Goal: Communication & Community: Answer question/provide support

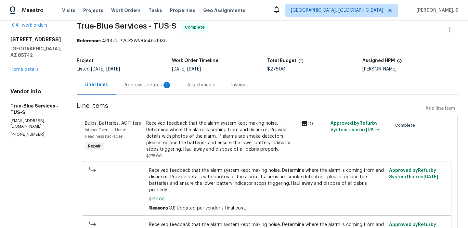
scroll to position [19, 0]
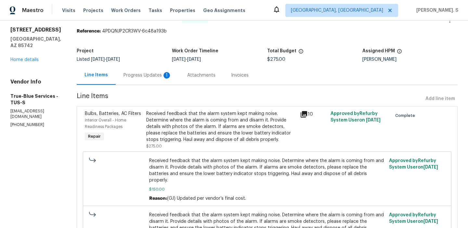
click at [157, 86] on section "True-Blue Services - TUS-S Complete Reference: 4PDQNJP2CR3WV-6c48a193b Project …" at bounding box center [267, 144] width 381 height 264
click at [157, 83] on div "Progress Updates 1" at bounding box center [148, 75] width 64 height 19
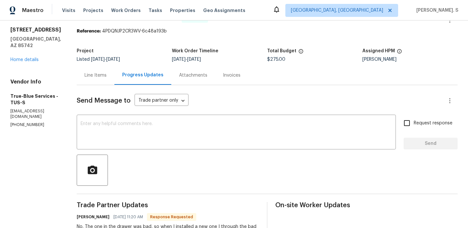
scroll to position [69, 0]
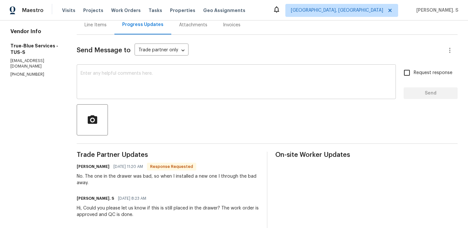
click at [157, 70] on div "x ​" at bounding box center [236, 82] width 319 height 33
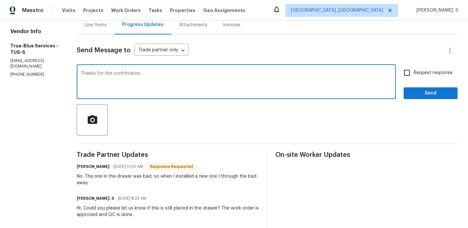
type textarea "Thanks for the confrimaton."
click at [418, 72] on span "Request response" at bounding box center [433, 73] width 39 height 7
click at [414, 72] on input "Request response" at bounding box center [407, 73] width 14 height 14
checkbox input "true"
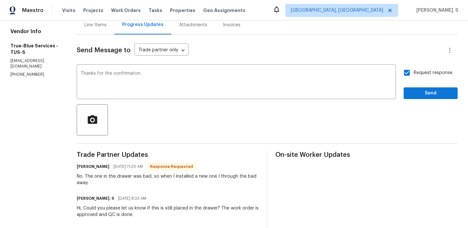
click at [0, 0] on div "confirmation." at bounding box center [0, 0] width 0 height 0
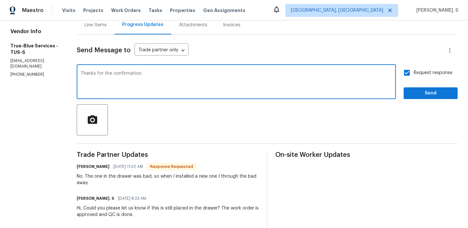
scroll to position [69, 0]
type textarea "Thanks for the confirmation."
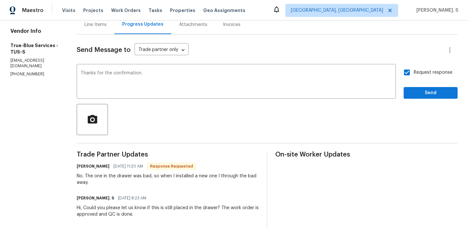
click at [158, 181] on div "No. The one in the drawer was bad, so when I installed a new one I through the …" at bounding box center [168, 179] width 182 height 13
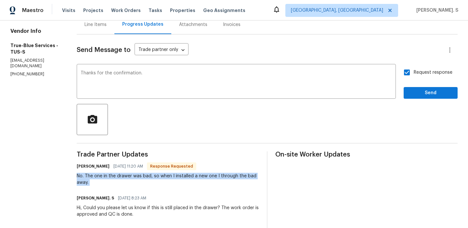
copy div "No. The one in the drawer was bad, so when I installed a new one I through the …"
click at [409, 91] on button "Send" at bounding box center [431, 93] width 54 height 12
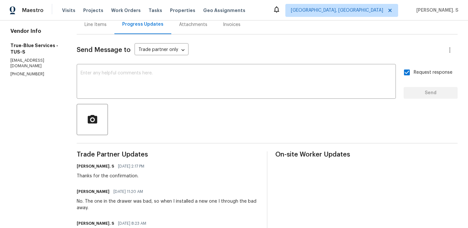
scroll to position [0, 0]
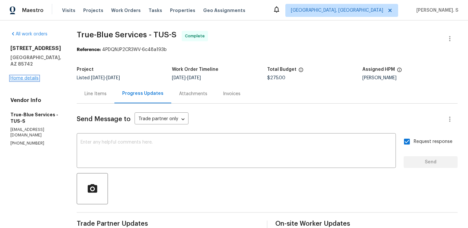
click at [24, 76] on link "Home details" at bounding box center [24, 78] width 28 height 5
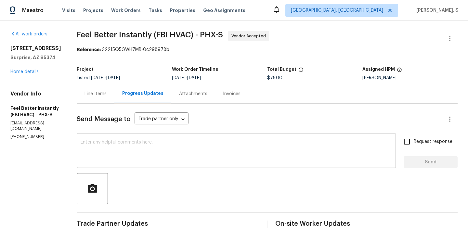
click at [184, 155] on textarea at bounding box center [236, 151] width 311 height 23
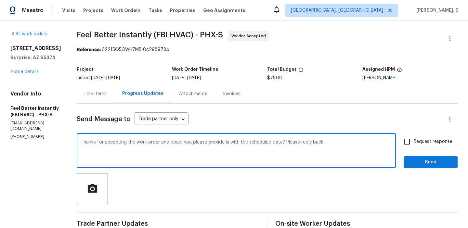
type textarea "Thanks for accepting the work order and could you please provide is with the sc…"
click at [405, 150] on div "Request response Send" at bounding box center [431, 151] width 54 height 33
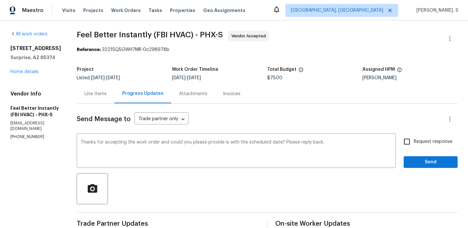
click at [420, 147] on label "Request response" at bounding box center [426, 142] width 52 height 14
click at [414, 147] on input "Request response" at bounding box center [407, 142] width 14 height 14
checkbox input "true"
click at [416, 161] on span "Send" at bounding box center [431, 162] width 44 height 8
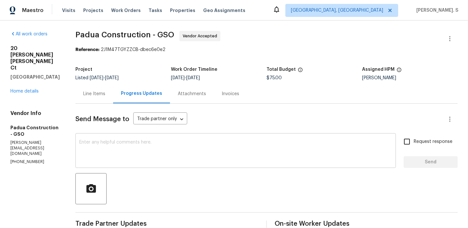
click at [200, 157] on textarea at bounding box center [235, 151] width 313 height 23
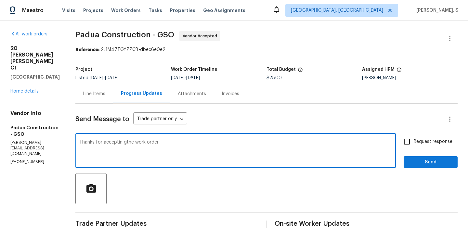
click at [122, 142] on textarea "Thanks for acceptin gthe work order" at bounding box center [235, 151] width 313 height 23
click at [154, 141] on textarea "Thanks for accepting the work order" at bounding box center [235, 151] width 313 height 23
type textarea "Thanks for accepting the work order and could you please provide us with the sc…"
click at [409, 131] on div "Send Message to Trade partner only Trade partner only ​ Thanks for accepting th…" at bounding box center [266, 219] width 382 height 230
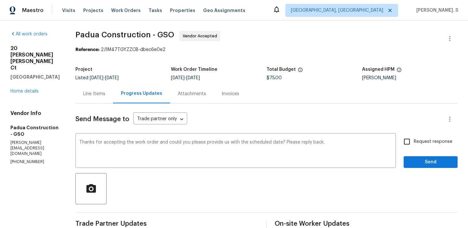
click at [408, 149] on div "Request response Send" at bounding box center [431, 151] width 54 height 33
click at [409, 143] on input "Request response" at bounding box center [407, 142] width 14 height 14
checkbox input "true"
click at [415, 166] on span "Send" at bounding box center [431, 162] width 44 height 8
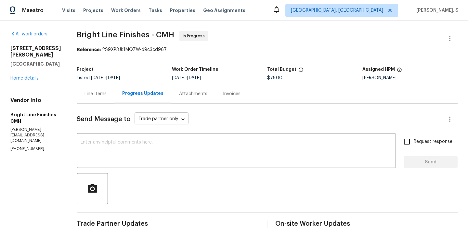
scroll to position [120, 0]
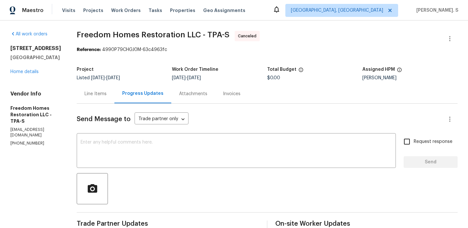
click at [15, 75] on div "3527 65th Avenue Cir E Sarasota, FL 34243 Home details" at bounding box center [35, 60] width 51 height 30
click at [28, 74] on link "Home details" at bounding box center [24, 72] width 28 height 5
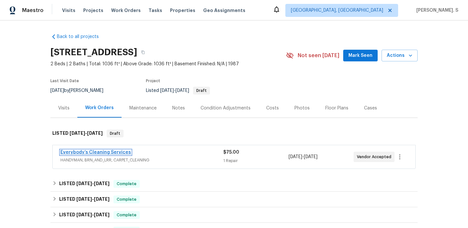
click at [112, 151] on link "Everybody’s Cleaning Services" at bounding box center [95, 152] width 71 height 5
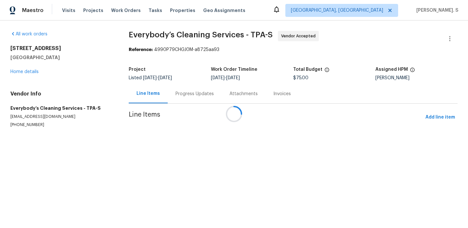
click at [194, 91] on div "Progress Updates" at bounding box center [195, 93] width 54 height 19
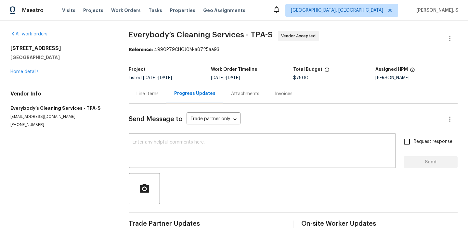
click at [194, 91] on div "Progress Updates" at bounding box center [194, 93] width 41 height 7
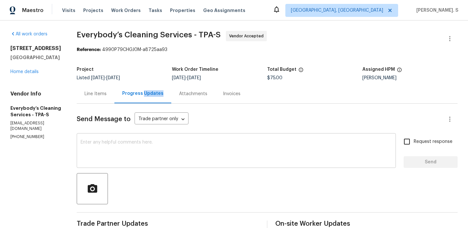
click at [180, 142] on textarea at bounding box center [236, 151] width 311 height 23
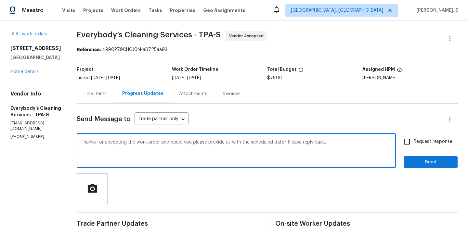
type textarea "Thanks for accepting the work order and could you please provide us with the sc…"
click at [406, 138] on input "Request response" at bounding box center [407, 142] width 14 height 14
checkbox input "true"
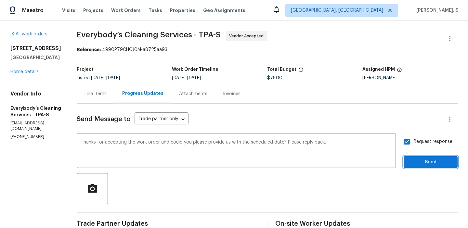
click at [413, 163] on span "Send" at bounding box center [431, 162] width 44 height 8
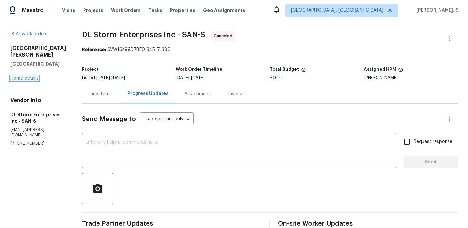
click at [16, 76] on link "Home details" at bounding box center [24, 78] width 28 height 5
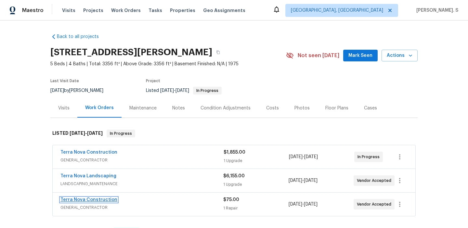
click at [81, 200] on link "Terra Nova Construction" at bounding box center [88, 200] width 57 height 5
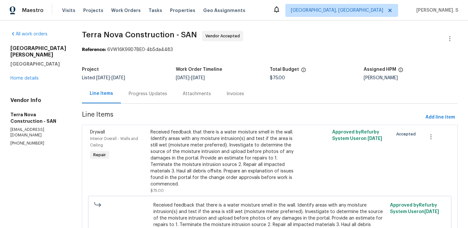
click at [150, 106] on section "Terra Nova Construction - SAN Vendor Accepted Reference: 6VW16K99D7BE0-4b5da448…" at bounding box center [270, 155] width 376 height 249
click at [146, 106] on section "Terra Nova Construction - SAN Vendor Accepted Reference: 6VW16K99D7BE0-4b5da448…" at bounding box center [270, 155] width 376 height 249
click at [157, 100] on div "Progress Updates" at bounding box center [148, 93] width 54 height 19
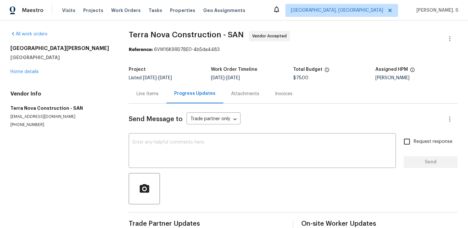
click at [157, 100] on div "Line Items" at bounding box center [148, 93] width 38 height 19
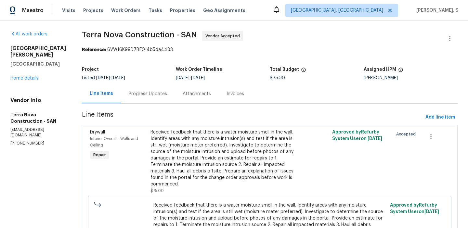
click at [157, 100] on div "Progress Updates" at bounding box center [148, 93] width 54 height 19
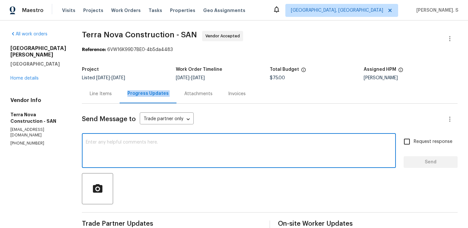
click at [158, 140] on textarea at bounding box center [239, 151] width 306 height 23
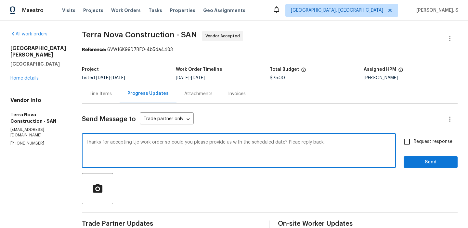
type textarea "Thanks for accepting tje work order so could you please provide us with the sch…"
click at [403, 133] on div "Send Message to Trade partner only Trade partner only ​ Thanks for accepting tj…" at bounding box center [270, 219] width 376 height 230
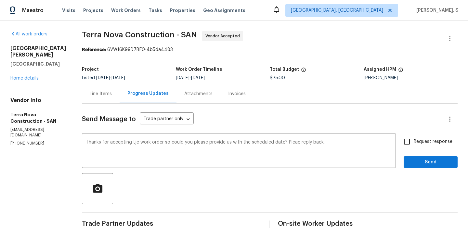
click at [408, 142] on input "Request response" at bounding box center [407, 142] width 14 height 14
checkbox input "true"
click at [415, 169] on div "Send Message to Trade partner only Trade partner only ​ Thanks for accepting tj…" at bounding box center [270, 219] width 376 height 230
click at [0, 0] on div "Please" at bounding box center [0, 0] width 0 height 0
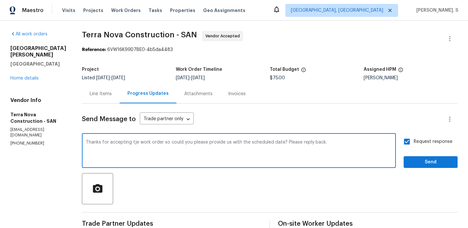
type textarea "Thanks for accepting tje work order so could you please provide us with the sch…"
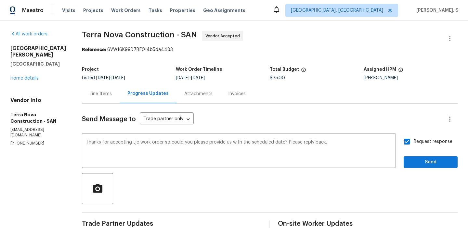
click at [420, 155] on div "Request response Send" at bounding box center [431, 151] width 54 height 33
click at [422, 161] on span "Send" at bounding box center [431, 162] width 44 height 8
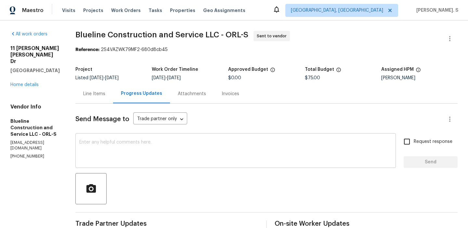
click at [294, 167] on div "x ​" at bounding box center [235, 151] width 321 height 33
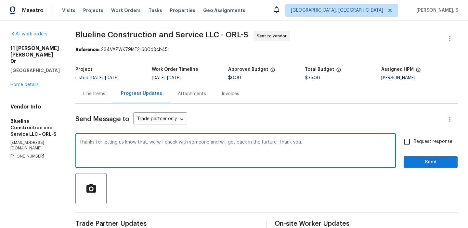
type textarea "Thanks for letting us know that, we will check with someone and will get back i…"
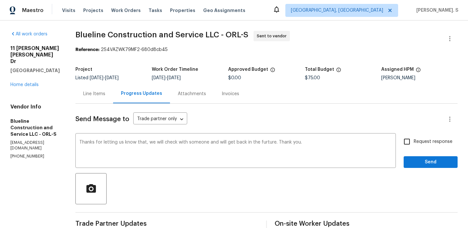
click at [416, 140] on span "Request response" at bounding box center [433, 141] width 39 height 7
click at [414, 140] on input "Request response" at bounding box center [407, 142] width 14 height 14
checkbox input "true"
click at [0, 0] on div "future." at bounding box center [0, 0] width 0 height 0
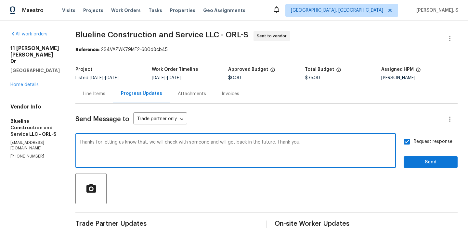
click at [0, 0] on div "t h a t ; ," at bounding box center [0, 0] width 0 height 0
click at [149, 145] on textarea "Thanks for letting us know that; we will check with someone and will get back i…" at bounding box center [235, 151] width 313 height 23
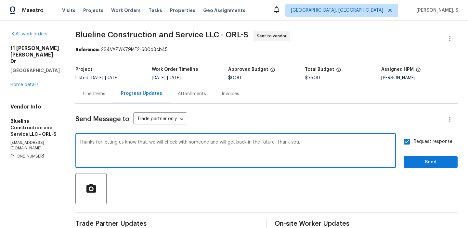
type textarea "Thanks for letting us know that; we will check with someone and will get back i…"
click at [428, 166] on span "Send" at bounding box center [431, 162] width 44 height 8
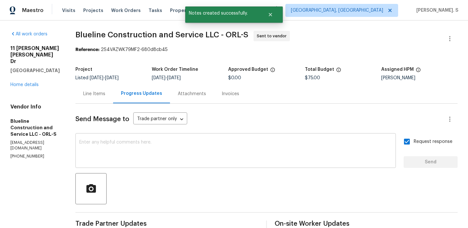
scroll to position [126, 0]
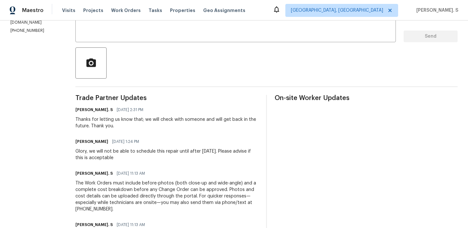
click at [146, 150] on div "Glory, we will not be able to schedule this repair until after [DATE]. Please a…" at bounding box center [166, 154] width 183 height 13
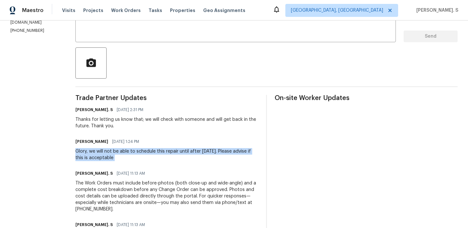
copy div "Glory, we will not be able to schedule this repair until after [DATE]. Please a…"
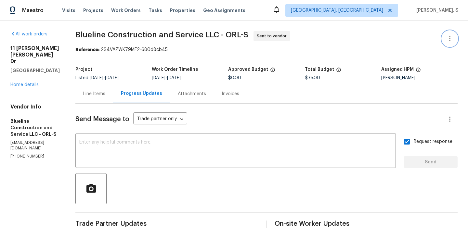
click at [450, 42] on icon "button" at bounding box center [450, 39] width 8 height 8
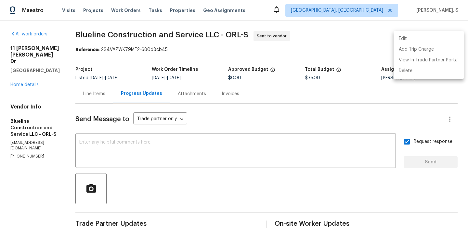
click at [405, 43] on li "Edit" at bounding box center [429, 38] width 70 height 11
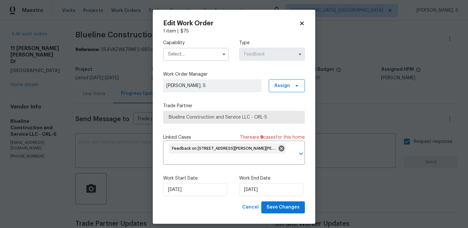
click at [216, 53] on input "text" at bounding box center [196, 54] width 66 height 13
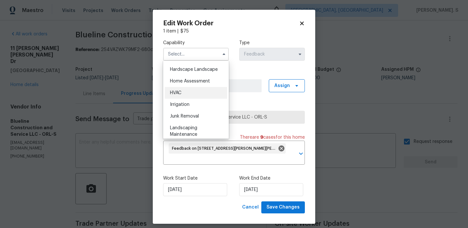
scroll to position [323, 0]
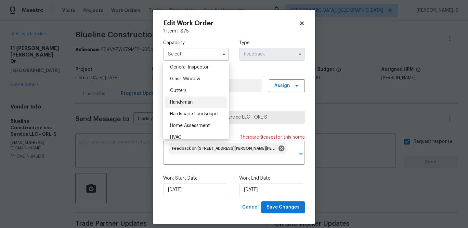
click at [187, 106] on div "Handyman" at bounding box center [196, 103] width 62 height 12
type input "Handyman"
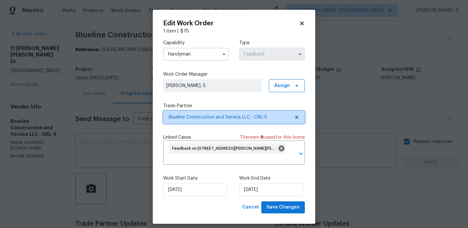
click at [297, 117] on icon at bounding box center [296, 117] width 3 height 3
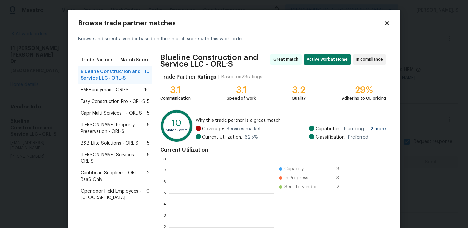
scroll to position [91, 104]
click at [98, 85] on div "HM-Handyman - ORL-S 10" at bounding box center [115, 90] width 74 height 12
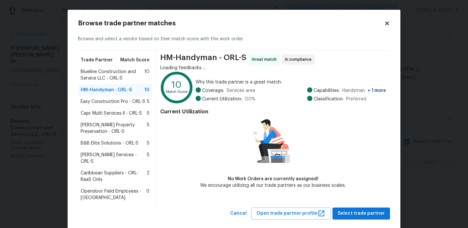
click at [107, 99] on span "Easy Construction Pro - ORL-S" at bounding box center [113, 102] width 65 height 7
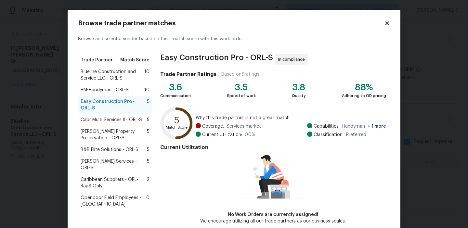
scroll to position [32, 0]
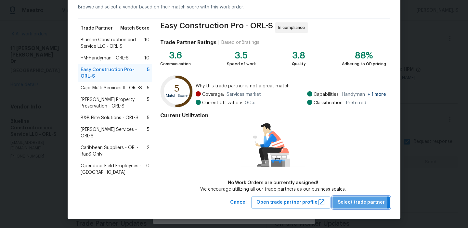
click at [349, 202] on span "Select trade partner" at bounding box center [361, 203] width 47 height 8
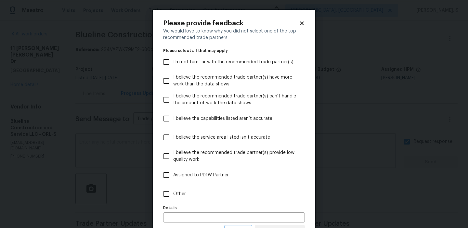
scroll to position [0, 0]
click at [226, 191] on label "Other" at bounding box center [230, 194] width 140 height 19
click at [173, 191] on input "Other" at bounding box center [167, 194] width 14 height 14
checkbox input "true"
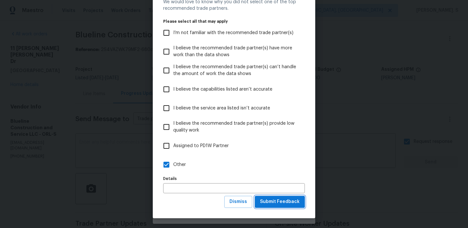
click at [279, 198] on span "Submit Feedback" at bounding box center [280, 202] width 40 height 8
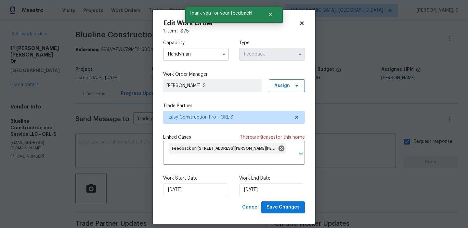
scroll to position [0, 0]
click at [281, 205] on span "Save Changes" at bounding box center [283, 208] width 33 height 8
click at [18, 74] on body "Maestro Visits Projects Work Orders Tasks Properties Geo Assignments [GEOGRAPHI…" at bounding box center [234, 114] width 468 height 228
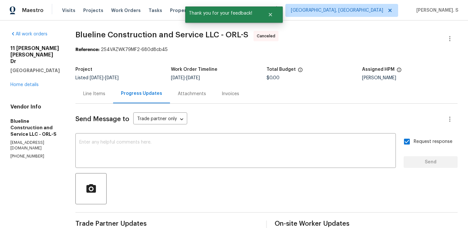
click at [18, 74] on div "[STREET_ADDRESS][PERSON_NAME][PERSON_NAME] Home details" at bounding box center [34, 66] width 49 height 43
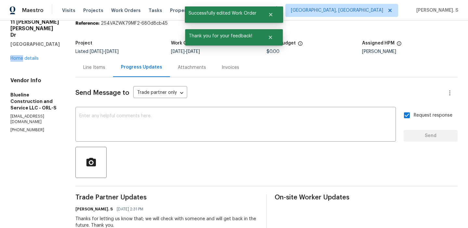
scroll to position [20, 0]
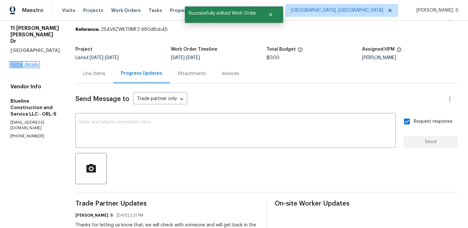
click at [26, 62] on link "Home details" at bounding box center [24, 64] width 28 height 5
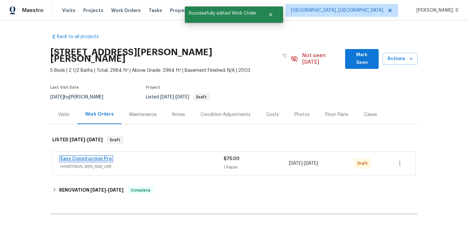
click at [68, 157] on link "Easy Construction Pro" at bounding box center [85, 159] width 51 height 5
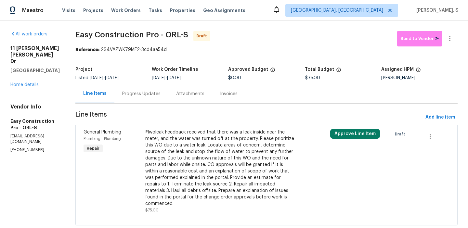
click at [203, 154] on div "#lwoleak Feedback received that there was a leak inside near the meter, and the…" at bounding box center [220, 168] width 150 height 78
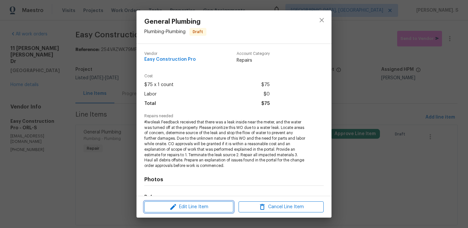
click at [201, 204] on span "Edit Line Item" at bounding box center [188, 207] width 85 height 8
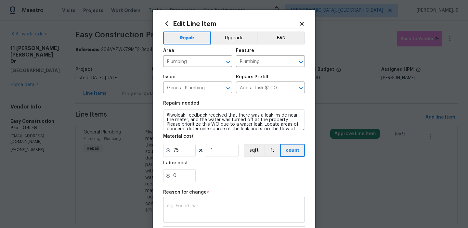
click at [193, 202] on div "x ​" at bounding box center [234, 211] width 142 height 24
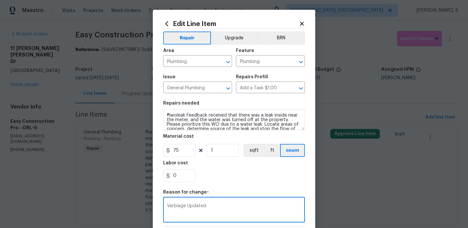
scroll to position [92, 0]
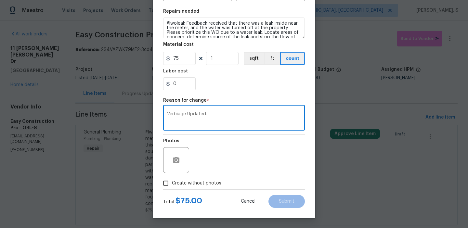
type textarea "Verbiage Updated."
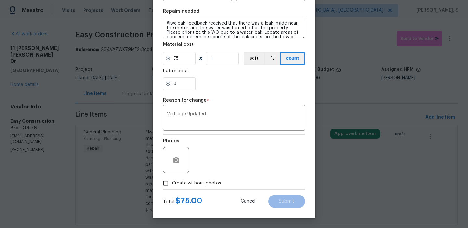
click at [203, 187] on label "Create without photos" at bounding box center [191, 183] width 62 height 12
click at [172, 187] on input "Create without photos" at bounding box center [166, 183] width 12 height 12
checkbox input "true"
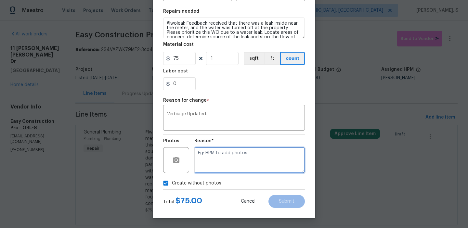
click at [246, 158] on textarea at bounding box center [249, 160] width 111 height 26
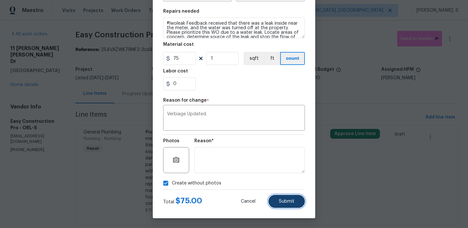
click at [287, 202] on span "Submit" at bounding box center [287, 201] width 16 height 5
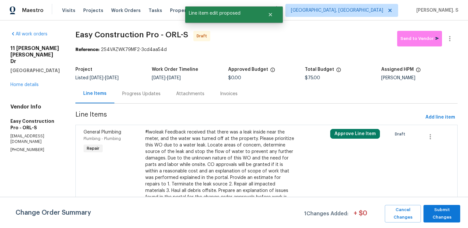
scroll to position [0, 0]
click at [451, 208] on span "Submit Changes" at bounding box center [442, 213] width 30 height 15
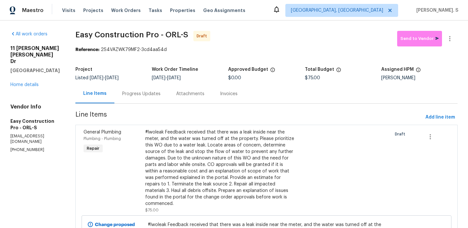
click at [128, 97] on div "Progress Updates" at bounding box center [141, 93] width 54 height 19
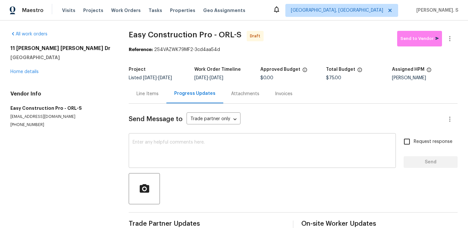
click at [201, 138] on div "x ​" at bounding box center [262, 151] width 267 height 33
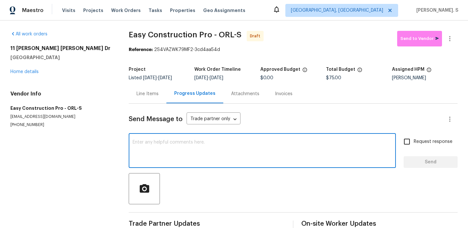
paste textarea "Hi this is Glory with Opendoor. I’m confirming you received the WO for the prop…"
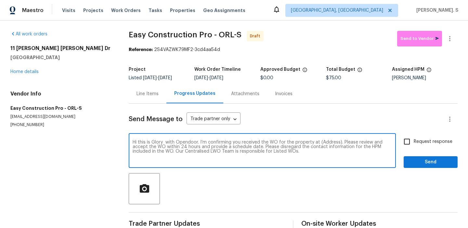
click at [326, 143] on textarea "Hi this is Glory with Opendoor. I’m confirming you received the WO for the prop…" at bounding box center [262, 151] width 259 height 23
paste textarea "[STREET_ADDRESS][PERSON_NAME][PERSON_NAME]"
type textarea "Hi this is Glory with Opendoor. I’m confirming you received the WO for the prop…"
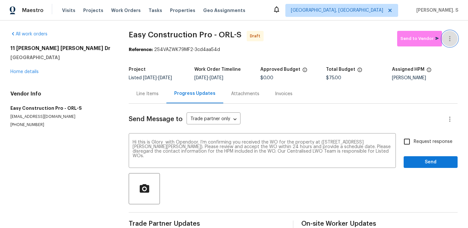
click at [450, 42] on icon "button" at bounding box center [450, 39] width 8 height 8
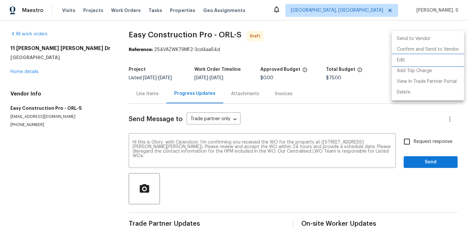
click at [415, 60] on li "Edit" at bounding box center [428, 60] width 72 height 11
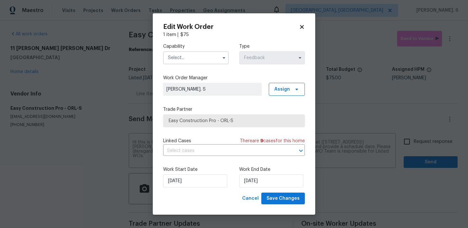
click at [208, 61] on input "text" at bounding box center [196, 57] width 66 height 13
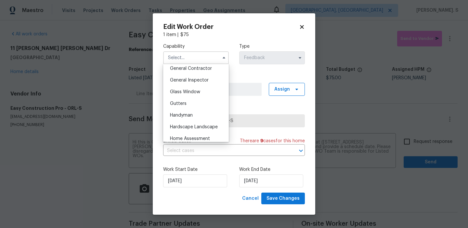
scroll to position [322, 0]
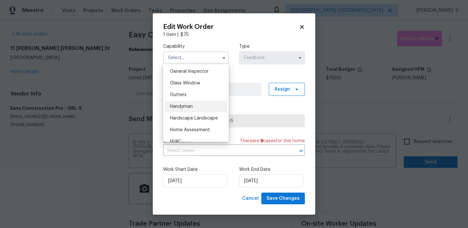
click at [188, 105] on span "Handyman" at bounding box center [181, 106] width 23 height 5
type input "Handyman"
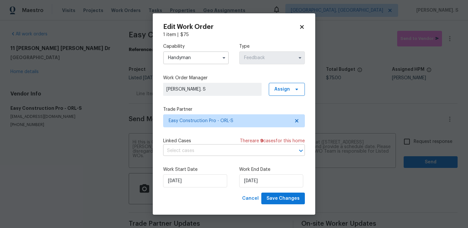
click at [193, 150] on input "text" at bounding box center [225, 151] width 124 height 10
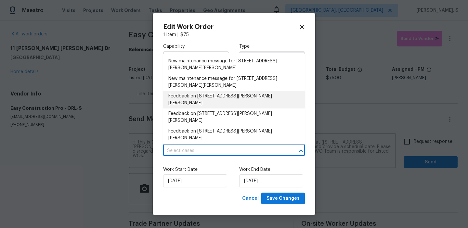
click at [191, 96] on li "Feedback on [STREET_ADDRESS][PERSON_NAME][PERSON_NAME]" at bounding box center [234, 100] width 142 height 18
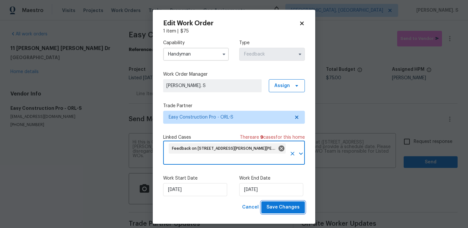
click at [286, 209] on span "Save Changes" at bounding box center [283, 208] width 33 height 8
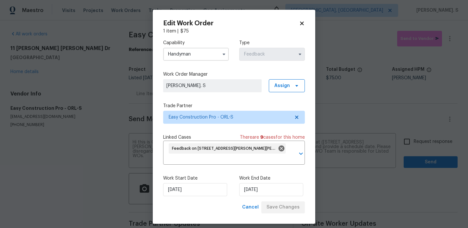
click at [418, 143] on body "Maestro Visits Projects Work Orders Tasks Properties Geo Assignments [GEOGRAPHI…" at bounding box center [234, 114] width 468 height 228
click at [418, 143] on span "Request response" at bounding box center [433, 141] width 39 height 7
click at [414, 143] on input "Request response" at bounding box center [407, 142] width 14 height 14
checkbox input "true"
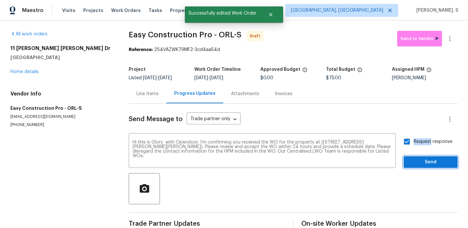
click at [418, 163] on span "Send" at bounding box center [431, 162] width 44 height 8
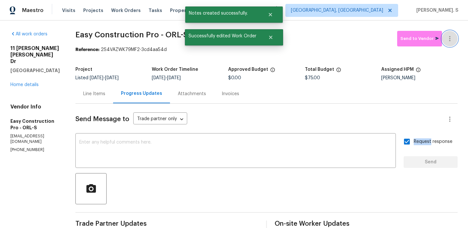
click at [450, 36] on icon "button" at bounding box center [449, 38] width 1 height 5
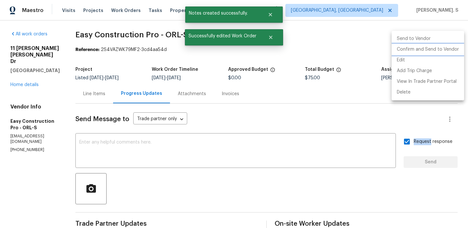
click at [427, 45] on li "Confirm and Send to Vendor" at bounding box center [428, 49] width 72 height 11
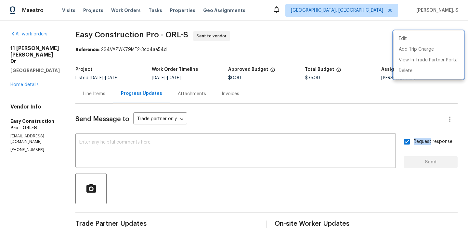
click at [216, 145] on div at bounding box center [234, 114] width 468 height 228
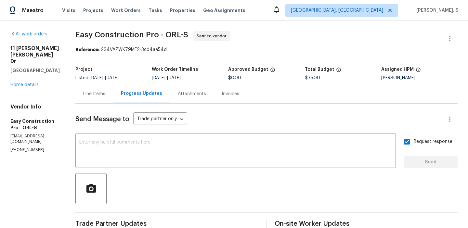
click at [216, 145] on div "Edit Add Trip Charge View In Trade Partner Portal Delete" at bounding box center [234, 114] width 468 height 228
click at [216, 145] on textarea at bounding box center [235, 151] width 313 height 23
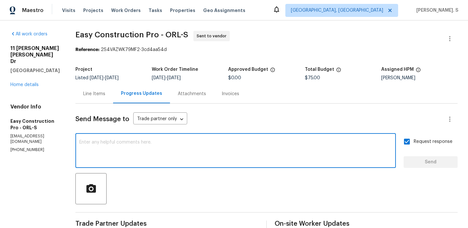
paste textarea "The Work Orders must include before-photos (both close-up and wide-angle) and a…"
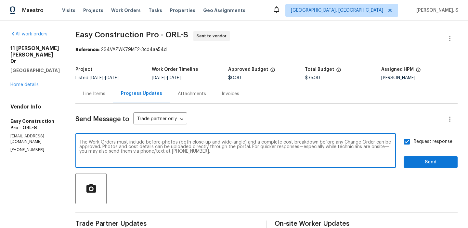
type textarea "The Work Orders must include before-photos (both close-up and wide-angle) and a…"
click at [432, 151] on div "Request response Send" at bounding box center [431, 151] width 54 height 33
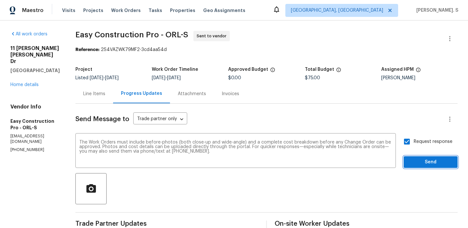
click at [433, 157] on button "Send" at bounding box center [431, 162] width 54 height 12
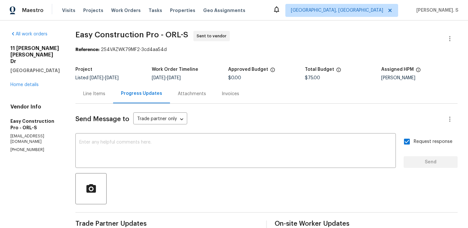
click at [98, 46] on span "Easy Construction Pro - ORL-S Sent to vendor" at bounding box center [258, 39] width 367 height 16
click at [115, 42] on span "Easy Construction Pro - ORL-S Sent to vendor" at bounding box center [258, 39] width 367 height 16
copy div "Sent to vendor"
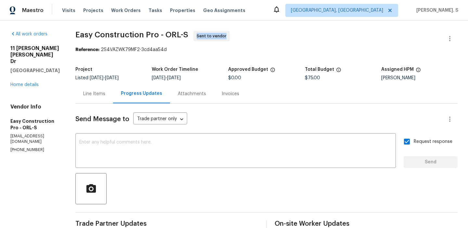
click at [126, 38] on span "Easy Construction Pro - ORL-S" at bounding box center [131, 35] width 113 height 8
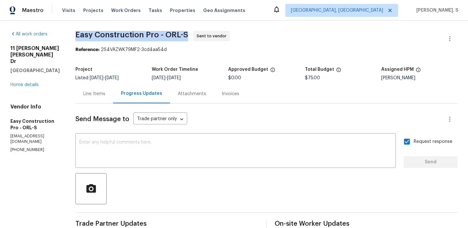
copy span "Easy Construction Pro - ORL-S"
